Goal: Task Accomplishment & Management: Use online tool/utility

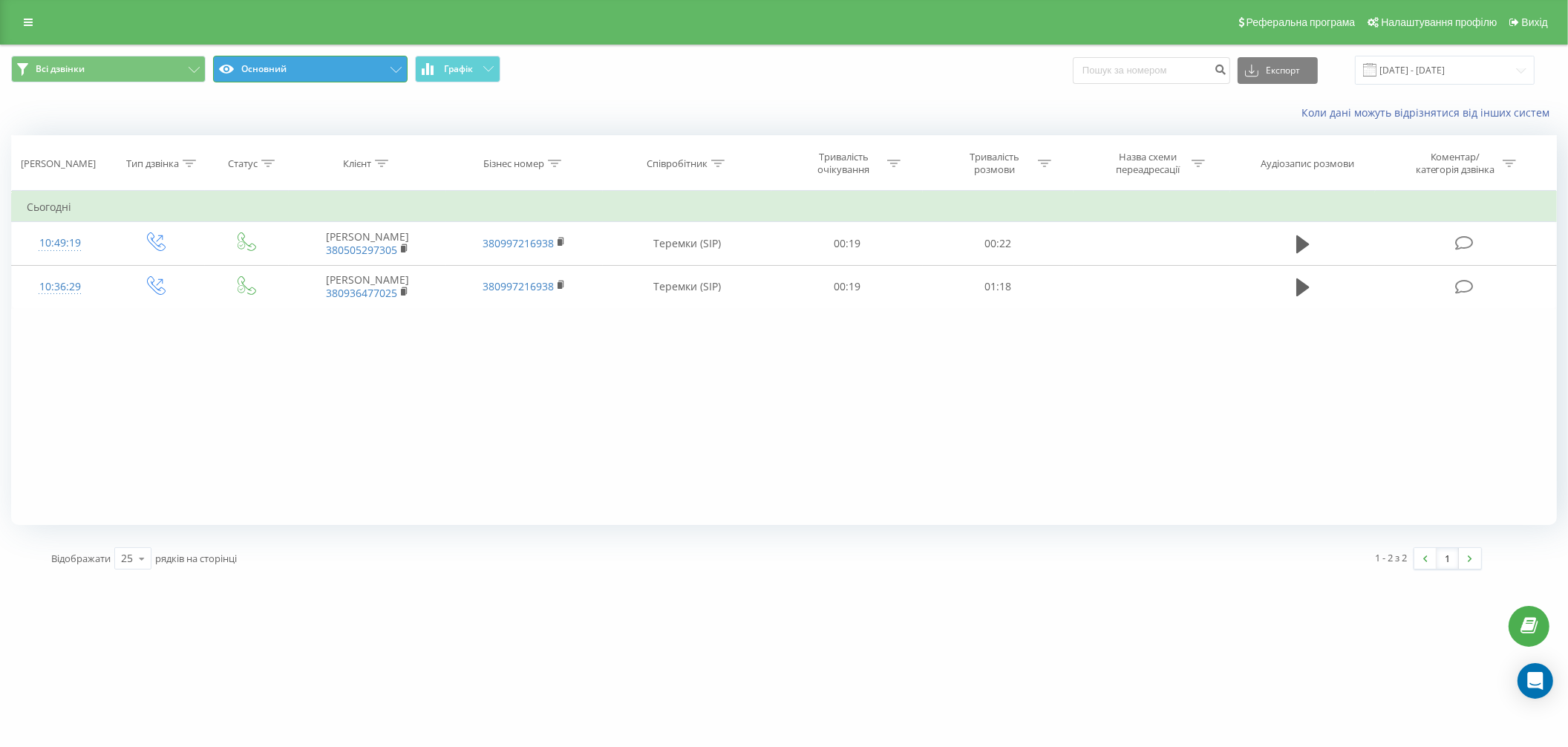
click at [391, 69] on icon at bounding box center [396, 70] width 11 height 6
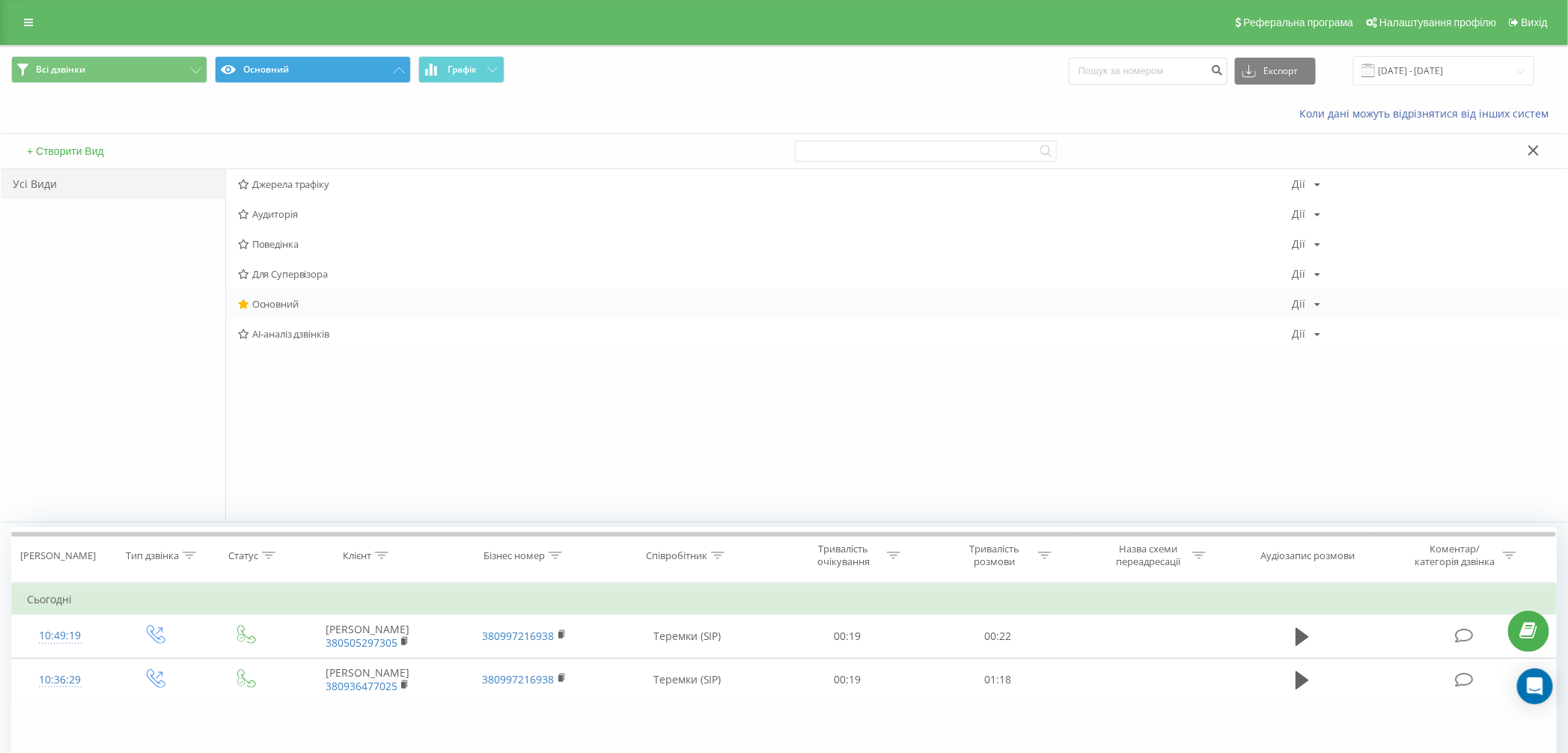
click at [280, 304] on span "Основний" at bounding box center [764, 304] width 1053 height 10
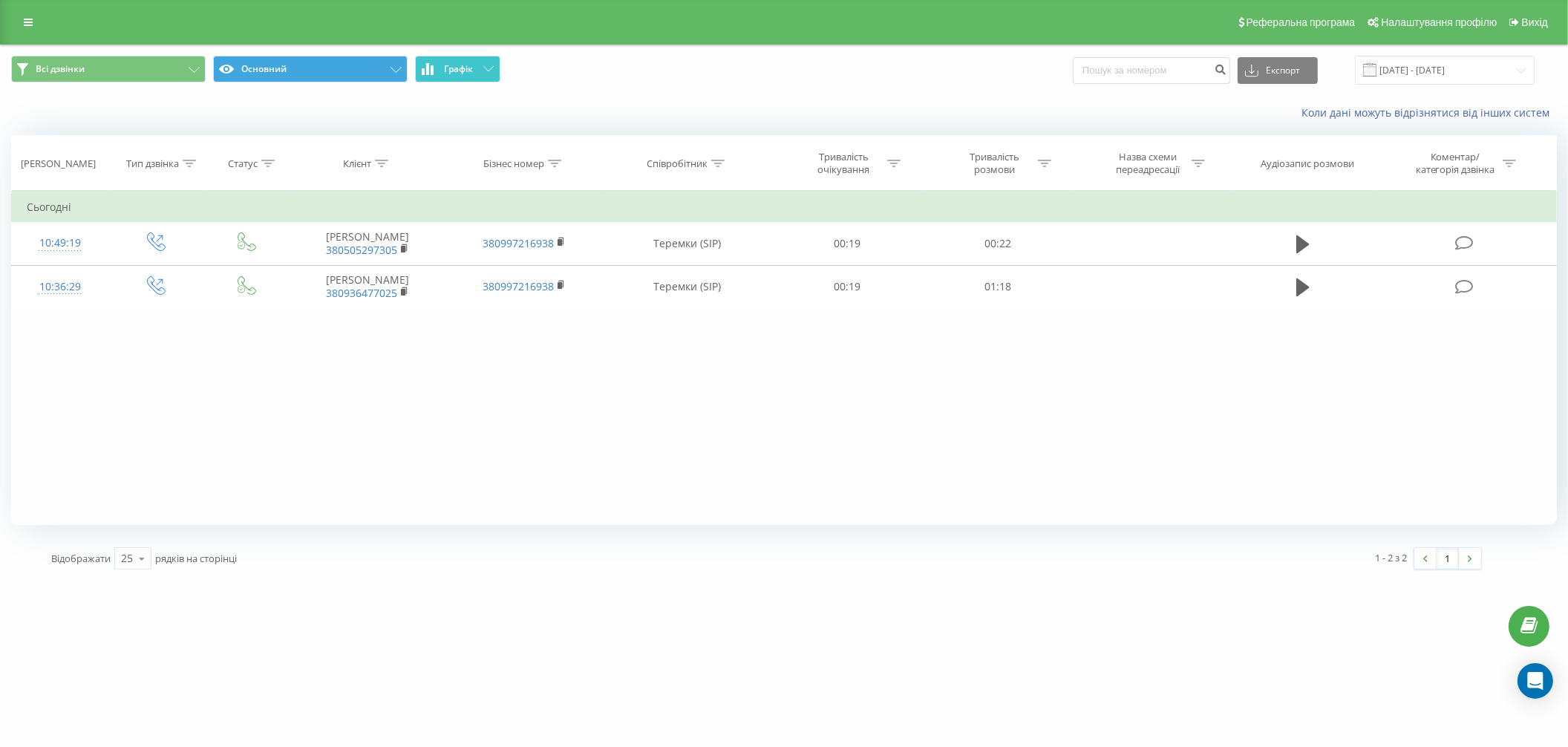
click at [492, 70] on icon at bounding box center [488, 68] width 10 height 5
